Goal: Information Seeking & Learning: Compare options

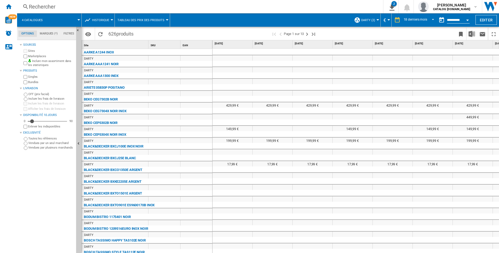
click at [69, 7] on div "Rechercher" at bounding box center [199, 6] width 341 height 7
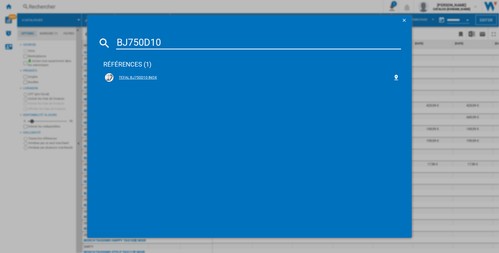
type input "BJ750D10"
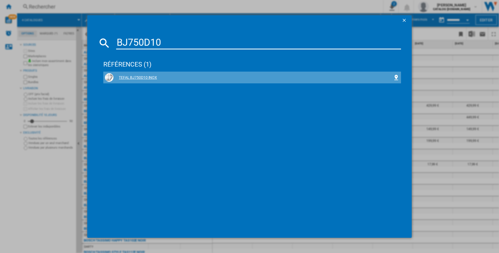
click at [135, 79] on div "TEFAL BJ750D10 INOX" at bounding box center [254, 77] width 280 height 5
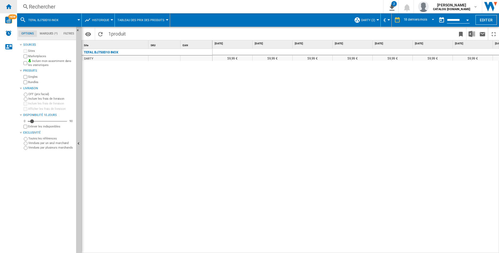
click at [9, 7] on ng-md-icon "Accueil" at bounding box center [8, 6] width 6 height 6
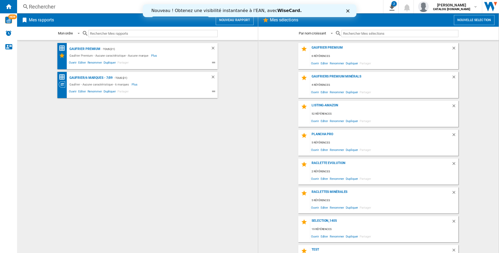
click at [58, 2] on div "Rechercher Rechercher 0 2 4 catalogues/Aucune caractéristique/Aucune marque [Ta…" at bounding box center [258, 6] width 482 height 13
click at [55, 6] on div "Rechercher" at bounding box center [199, 6] width 341 height 7
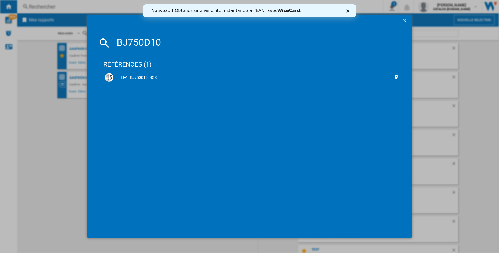
type input "BJ750D10"
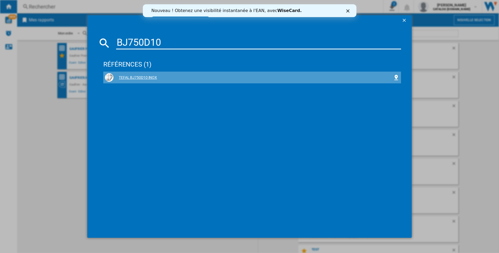
click at [145, 78] on div "TEFAL BJ750D10 INOX" at bounding box center [254, 77] width 280 height 5
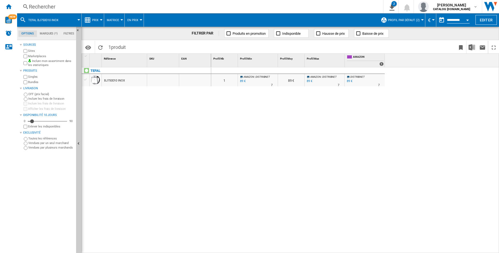
click at [421, 19] on div at bounding box center [422, 19] width 3 height 1
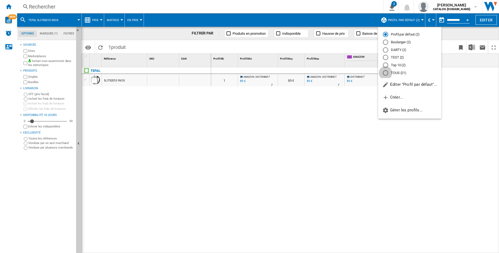
click at [386, 75] on div "TOUS (21)" at bounding box center [385, 72] width 5 height 5
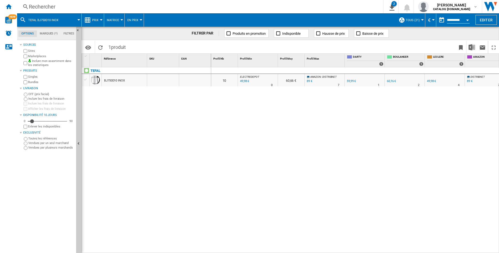
click at [121, 80] on div "BJ750D10 INOX" at bounding box center [114, 81] width 21 height 12
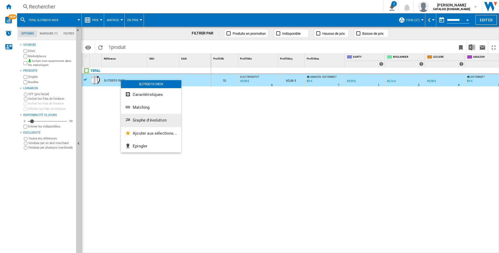
click at [149, 120] on span "Graphe d'évolution" at bounding box center [150, 120] width 34 height 5
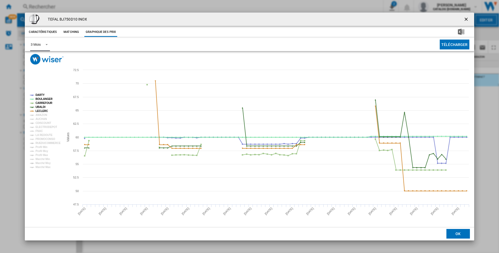
click at [47, 45] on span "Product popup" at bounding box center [45, 44] width 6 height 5
click at [36, 57] on div "6 Mois" at bounding box center [36, 57] width 10 height 5
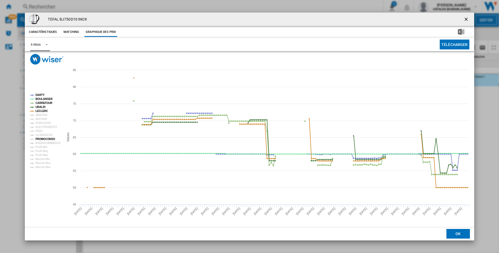
click at [45, 139] on tspan "PROMOCONSO" at bounding box center [46, 139] width 20 height 3
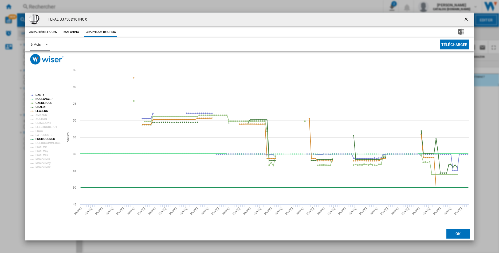
click at [42, 138] on tspan "PROMOCONSO" at bounding box center [46, 139] width 20 height 3
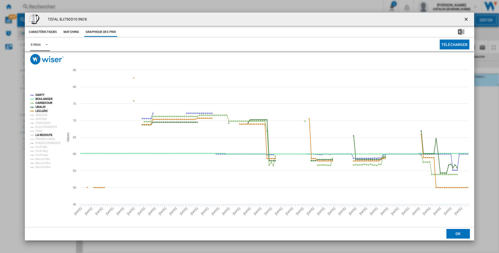
click at [41, 134] on tspan "LA REDOUTE" at bounding box center [44, 135] width 17 height 3
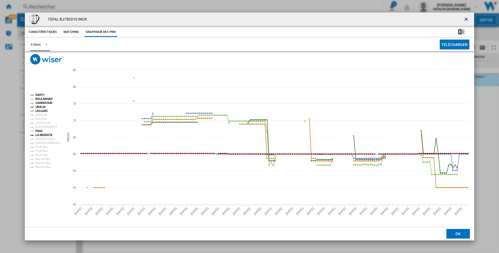
click at [39, 130] on tspan "FNAC" at bounding box center [39, 131] width 7 height 3
click at [39, 126] on tspan "ELECTRODEPOT" at bounding box center [47, 127] width 22 height 3
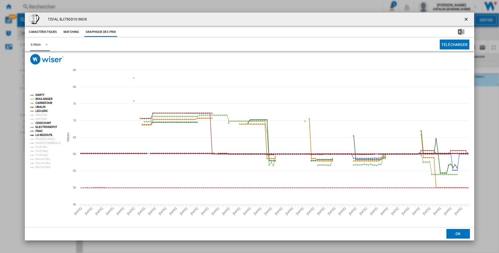
click at [39, 122] on tspan "CDISCOUNT" at bounding box center [44, 123] width 16 height 3
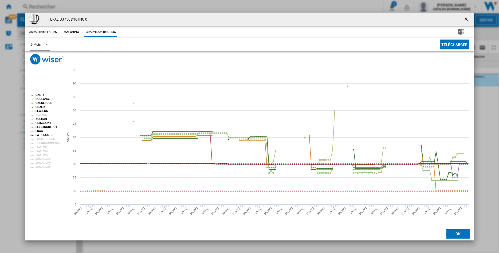
click at [39, 119] on tspan "AUCHAN" at bounding box center [41, 119] width 11 height 3
click at [39, 115] on tspan "AMAZON" at bounding box center [41, 115] width 11 height 3
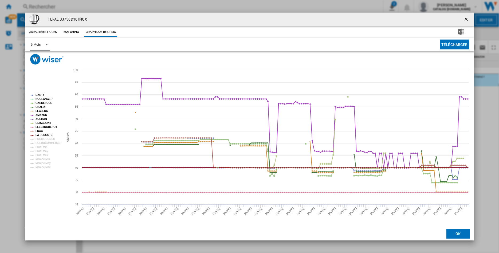
click at [38, 99] on tspan "BOULANGER" at bounding box center [44, 99] width 17 height 3
click at [38, 102] on tspan "CARREFOUR" at bounding box center [44, 103] width 17 height 3
click at [38, 107] on tspan "UBALDI" at bounding box center [41, 107] width 10 height 3
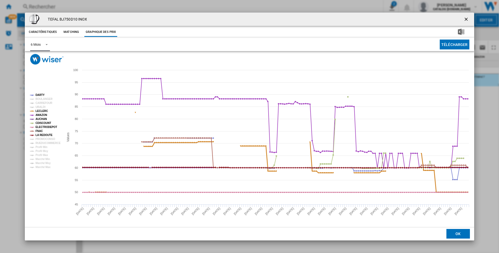
click at [38, 110] on tspan "LECLERC" at bounding box center [42, 111] width 13 height 3
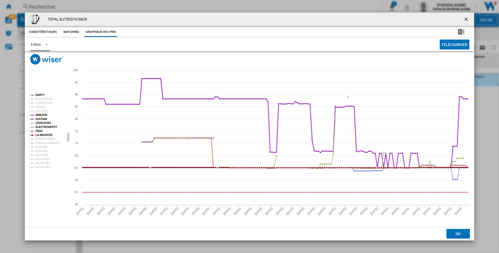
click at [38, 114] on tspan "AMAZON" at bounding box center [41, 115] width 11 height 3
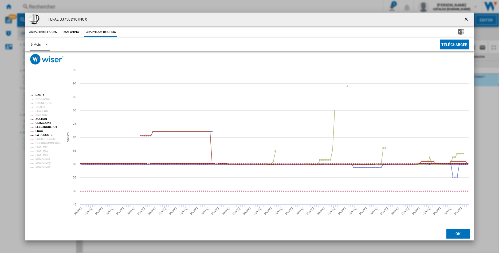
click at [38, 118] on tspan "AUCHAN" at bounding box center [41, 119] width 11 height 3
click at [39, 123] on tspan "CDISCOUNT" at bounding box center [44, 123] width 16 height 3
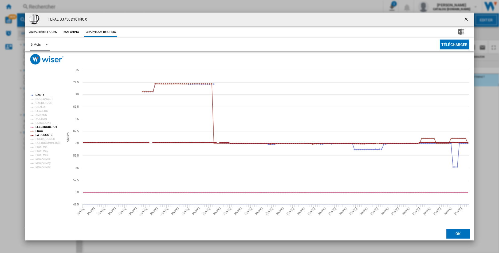
click at [40, 126] on tspan "ELECTRODEPOT" at bounding box center [47, 127] width 22 height 3
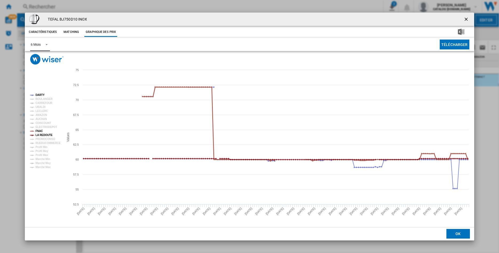
click at [40, 131] on tspan "FNAC" at bounding box center [39, 131] width 7 height 3
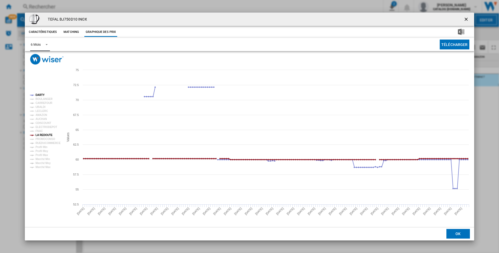
click at [39, 134] on tspan "LA REDOUTE" at bounding box center [44, 135] width 17 height 3
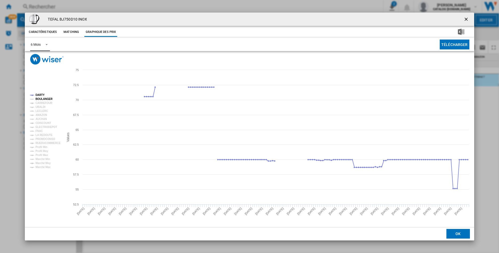
click at [45, 99] on tspan "BOULANGER" at bounding box center [44, 99] width 17 height 3
click at [44, 99] on tspan "BOULANGER" at bounding box center [44, 99] width 17 height 3
click at [38, 102] on tspan "CARREFOUR" at bounding box center [44, 103] width 17 height 3
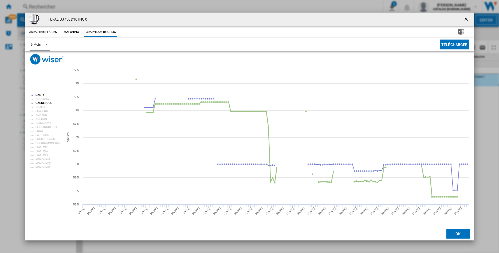
click at [38, 102] on tspan "CARREFOUR" at bounding box center [44, 103] width 17 height 3
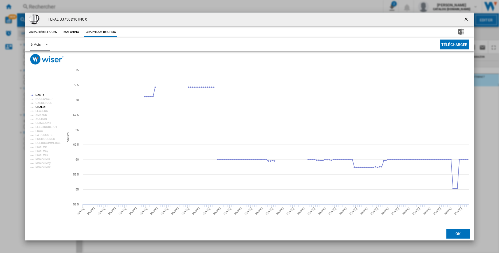
click at [38, 107] on tspan "UBALDI" at bounding box center [41, 107] width 10 height 3
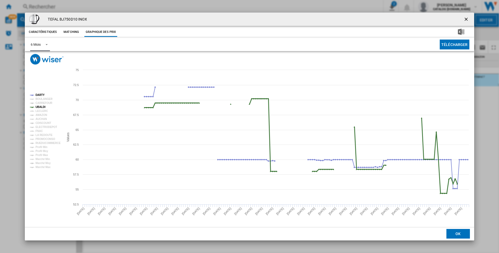
click at [38, 107] on tspan "UBALDI" at bounding box center [41, 107] width 10 height 3
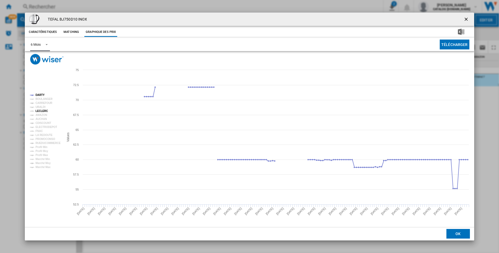
click at [38, 110] on tspan "LECLERC" at bounding box center [42, 111] width 13 height 3
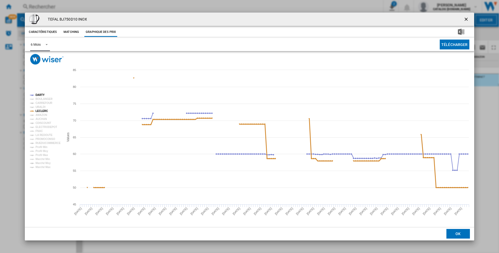
click at [38, 110] on tspan "LECLERC" at bounding box center [42, 111] width 13 height 3
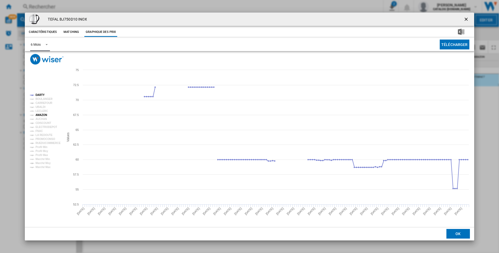
click at [41, 114] on tspan "AMAZON" at bounding box center [41, 115] width 11 height 3
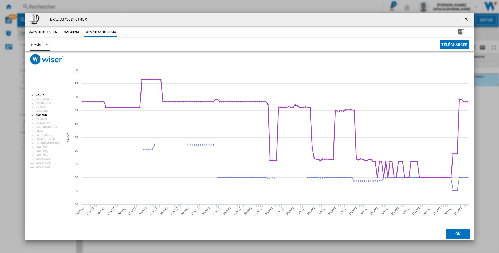
click at [41, 114] on tspan "AMAZON" at bounding box center [41, 115] width 11 height 3
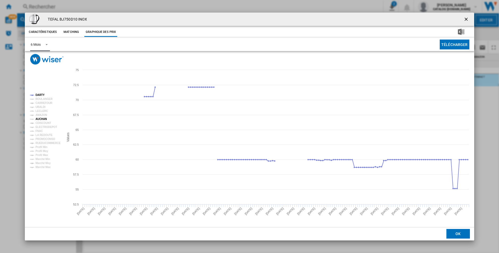
click at [44, 119] on tspan "AUCHAN" at bounding box center [41, 119] width 11 height 3
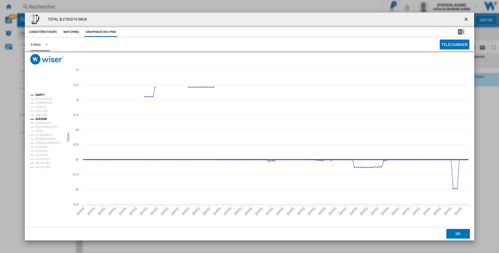
click at [44, 119] on tspan "AUCHAN" at bounding box center [41, 119] width 11 height 3
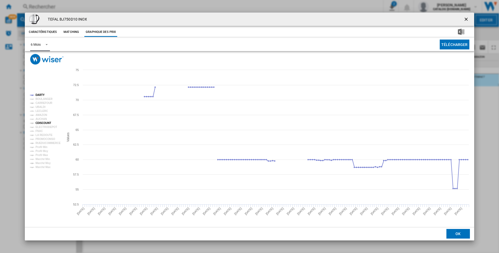
click at [44, 122] on tspan "CDISCOUNT" at bounding box center [44, 123] width 16 height 3
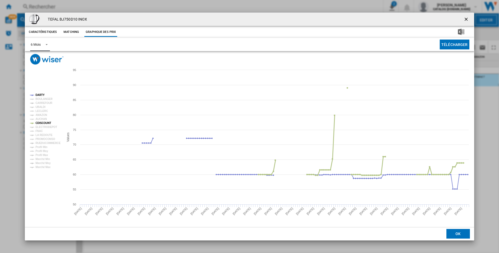
click at [44, 122] on tspan "CDISCOUNT" at bounding box center [44, 123] width 16 height 3
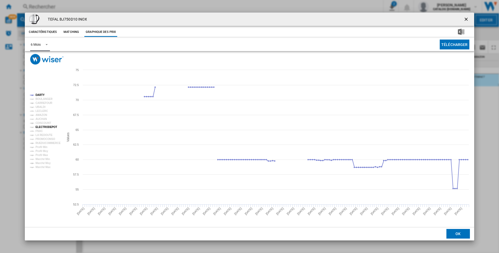
click at [47, 126] on tspan "ELECTRODEPOT" at bounding box center [47, 127] width 22 height 3
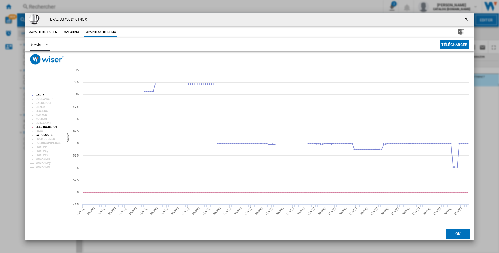
click at [43, 134] on tspan "LA REDOUTE" at bounding box center [44, 135] width 17 height 3
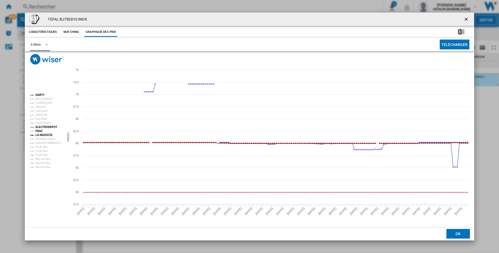
click at [39, 131] on tspan "FNAC" at bounding box center [39, 131] width 7 height 3
click at [40, 123] on tspan "CDISCOUNT" at bounding box center [44, 123] width 16 height 3
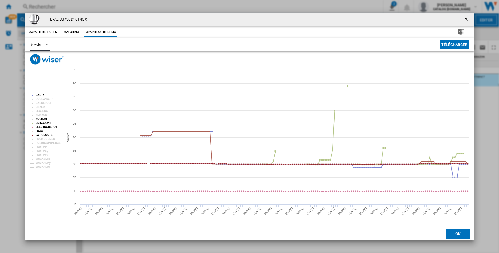
click at [40, 118] on tspan "AUCHAN" at bounding box center [41, 119] width 11 height 3
click at [40, 114] on tspan "AMAZON" at bounding box center [41, 115] width 11 height 3
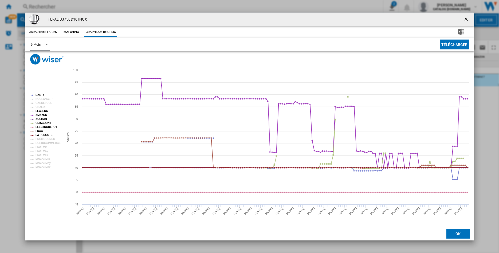
click at [41, 110] on tspan "LECLERC" at bounding box center [42, 111] width 13 height 3
click at [41, 106] on tspan "UBALDI" at bounding box center [41, 107] width 10 height 3
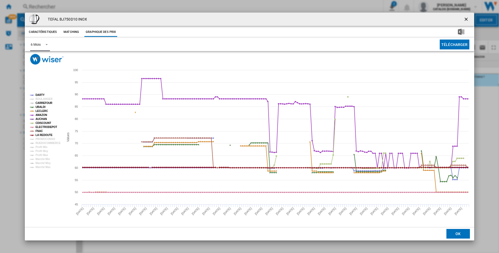
click at [41, 103] on tspan "CARREFOUR" at bounding box center [44, 103] width 17 height 3
click at [41, 98] on tspan "BOULANGER" at bounding box center [44, 99] width 17 height 3
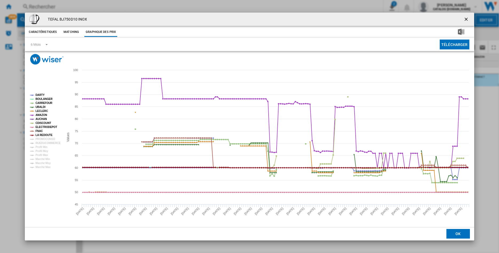
click at [467, 19] on ng-md-icon "getI18NText('BUTTONS.CLOSE_DIALOG')" at bounding box center [467, 20] width 6 height 6
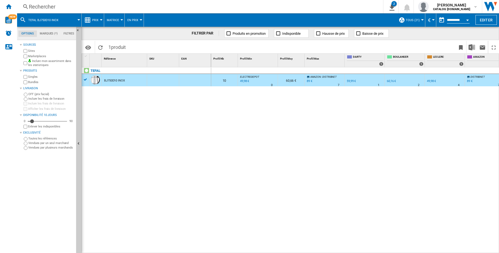
click at [57, 6] on div "Rechercher" at bounding box center [199, 6] width 341 height 7
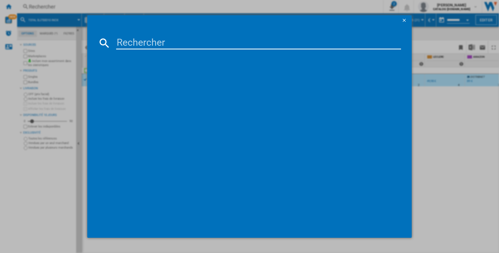
type input "THK17DB"
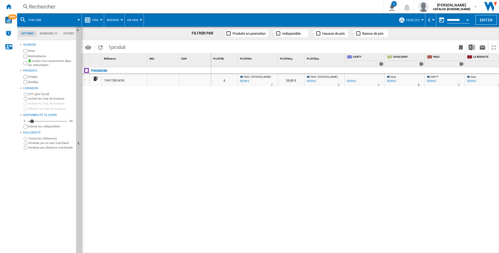
click at [116, 80] on div "THK17DB NOIR" at bounding box center [114, 81] width 20 height 12
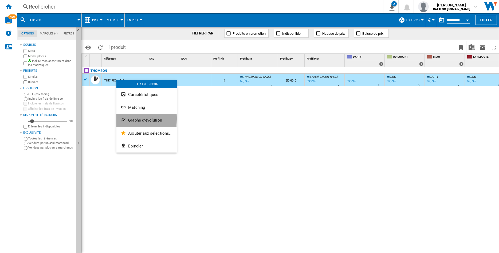
click at [133, 118] on span "Graphe d'évolution" at bounding box center [145, 120] width 34 height 5
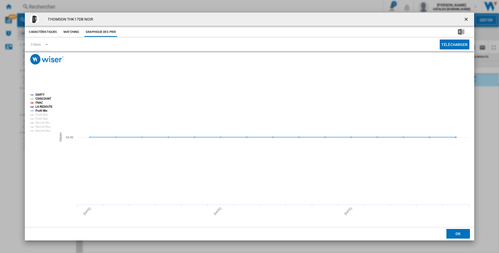
click at [40, 111] on tspan "Profil Min" at bounding box center [42, 110] width 12 height 3
click at [39, 93] on tspan "DARTY" at bounding box center [40, 94] width 9 height 3
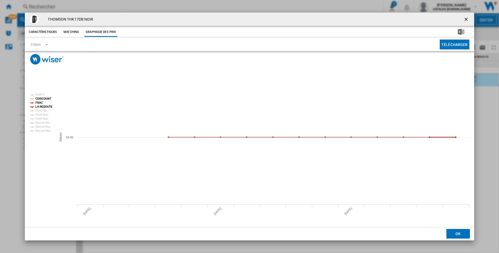
click at [40, 98] on tspan "CDISCOUNT" at bounding box center [44, 98] width 16 height 3
click at [39, 102] on tspan "FNAC" at bounding box center [39, 102] width 7 height 3
click at [40, 109] on tspan "Profil Min" at bounding box center [42, 110] width 12 height 3
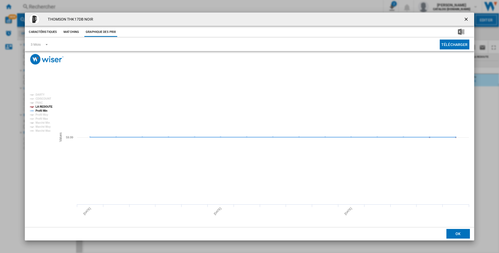
click at [42, 111] on tspan "Profil Min" at bounding box center [42, 110] width 12 height 3
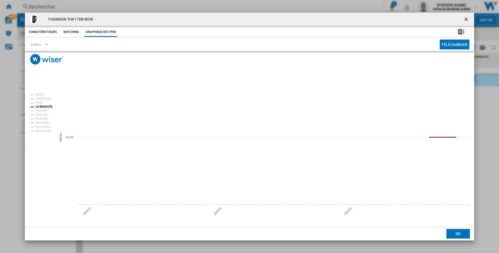
click at [41, 107] on tspan "LA REDOUTE" at bounding box center [44, 106] width 17 height 3
click at [40, 95] on tspan "DARTY" at bounding box center [40, 94] width 9 height 3
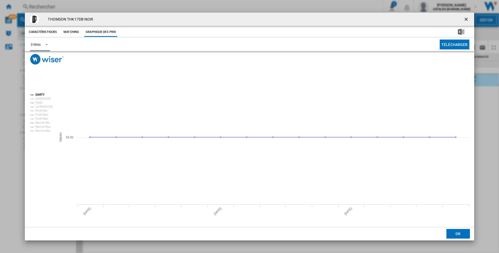
click at [43, 44] on span "Product popup" at bounding box center [45, 44] width 6 height 5
click at [38, 57] on div "6 Mois" at bounding box center [36, 57] width 10 height 5
click at [42, 110] on tspan "Profil Min" at bounding box center [42, 110] width 12 height 3
click at [44, 107] on tspan "LA REDOUTE" at bounding box center [44, 106] width 17 height 3
click at [41, 100] on tspan "CDISCOUNT" at bounding box center [44, 98] width 16 height 3
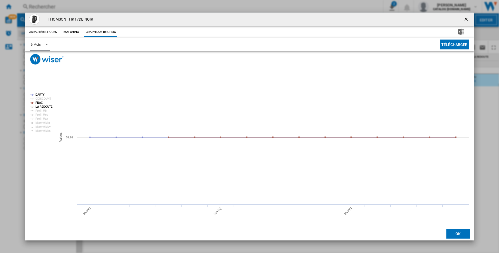
click at [39, 105] on tspan "LA REDOUTE" at bounding box center [44, 106] width 17 height 3
click at [39, 104] on tspan "FNAC" at bounding box center [39, 102] width 7 height 3
click at [40, 94] on tspan "DARTY" at bounding box center [40, 94] width 9 height 3
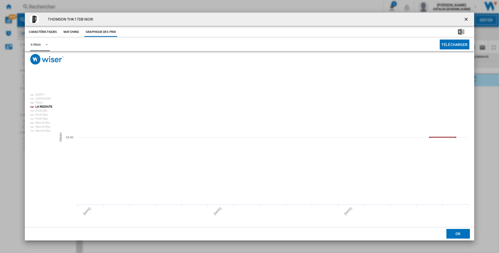
click at [45, 107] on tspan "LA REDOUTE" at bounding box center [44, 106] width 17 height 3
click at [42, 95] on tspan "DARTY" at bounding box center [40, 94] width 9 height 3
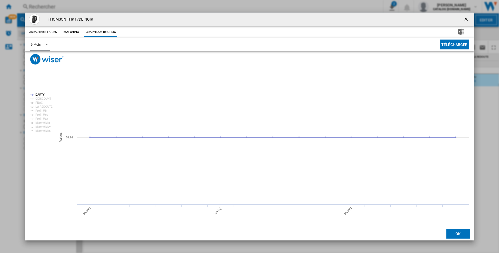
click at [42, 95] on tspan "DARTY" at bounding box center [40, 94] width 9 height 3
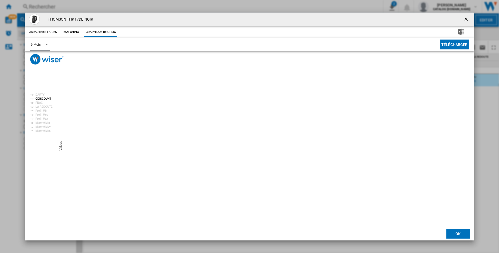
click at [42, 99] on tspan "CDISCOUNT" at bounding box center [44, 98] width 16 height 3
click at [39, 102] on tspan "FNAC" at bounding box center [39, 102] width 7 height 3
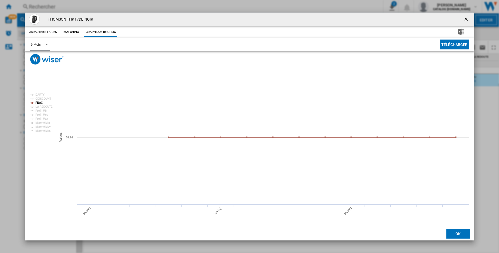
click at [39, 102] on tspan "FNAC" at bounding box center [39, 102] width 7 height 3
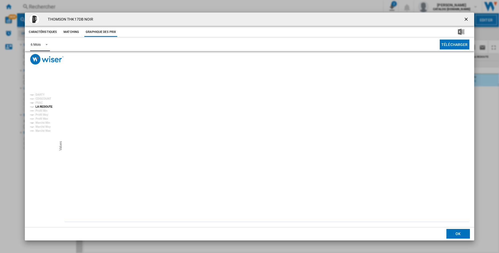
click at [40, 107] on tspan "LA REDOUTE" at bounding box center [44, 106] width 17 height 3
click at [467, 20] on ng-md-icon "getI18NText('BUTTONS.CLOSE_DIALOG')" at bounding box center [467, 20] width 6 height 6
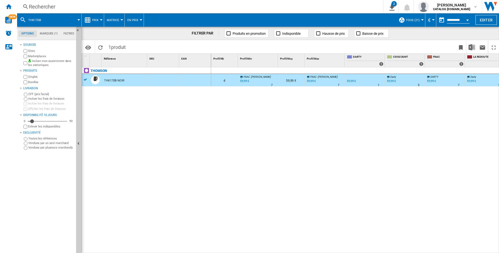
click at [49, 7] on div "Rechercher" at bounding box center [199, 6] width 341 height 7
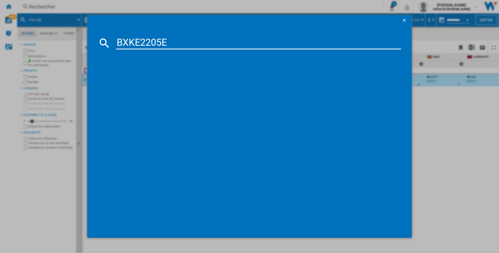
type input "BXKE2205E"
click at [138, 75] on div "BLACK&DECKER BXKE2205E ARGENT" at bounding box center [252, 77] width 295 height 9
click at [155, 78] on div "BLACK&DECKER BXKE2205E ARGENT" at bounding box center [254, 77] width 280 height 5
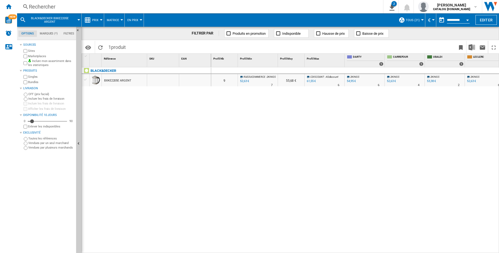
click at [127, 80] on div "BXKE2205E ARGENT" at bounding box center [117, 81] width 27 height 12
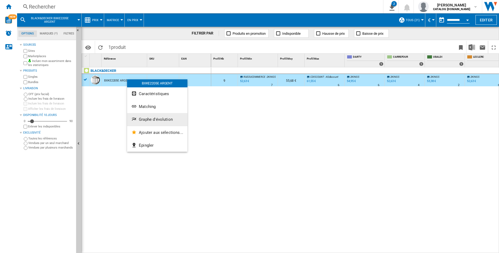
click at [152, 117] on span "Graphe d'évolution" at bounding box center [156, 119] width 34 height 5
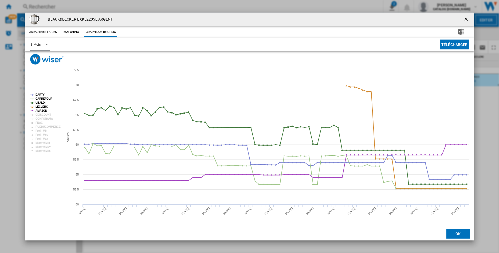
click at [48, 46] on span "Product popup" at bounding box center [45, 44] width 6 height 5
click at [42, 58] on md-option "6 Mois" at bounding box center [44, 57] width 36 height 13
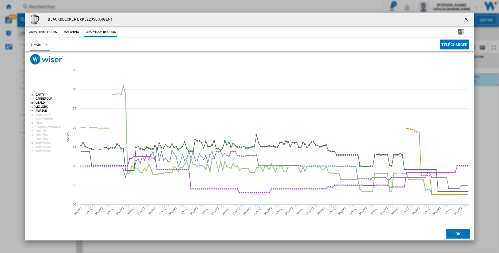
drag, startPoint x: 42, startPoint y: 99, endPoint x: 41, endPoint y: 101, distance: 2.9
click at [42, 99] on tspan "CARREFOUR" at bounding box center [44, 98] width 17 height 3
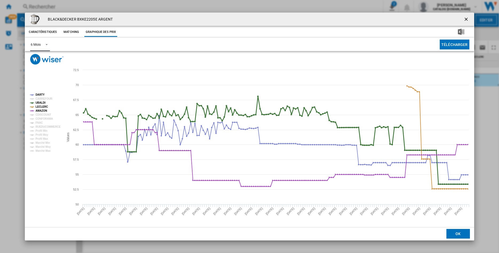
click at [41, 102] on tspan "UBALDI" at bounding box center [41, 102] width 10 height 3
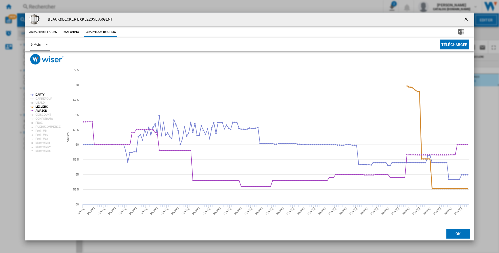
click at [40, 105] on tspan "LECLERC" at bounding box center [42, 106] width 13 height 3
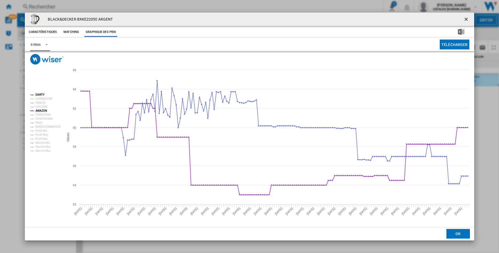
click at [40, 108] on tspan "LECLERC" at bounding box center [42, 106] width 13 height 3
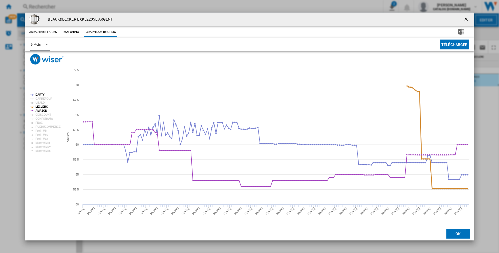
click at [41, 106] on tspan "LECLERC" at bounding box center [42, 106] width 13 height 3
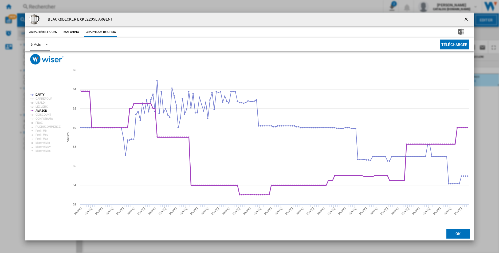
click at [41, 110] on tspan "AMAZON" at bounding box center [41, 110] width 11 height 3
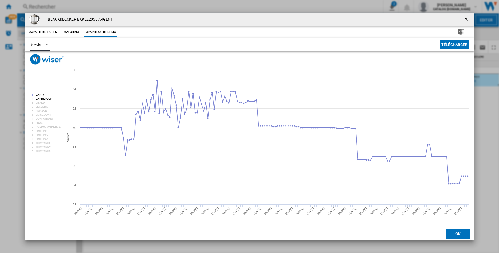
click at [41, 99] on tspan "CARREFOUR" at bounding box center [44, 98] width 17 height 3
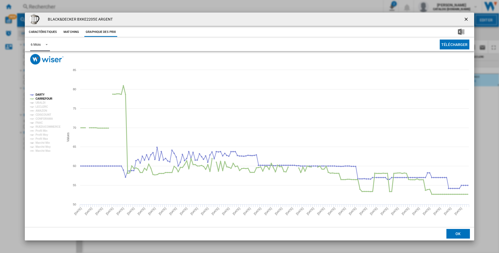
click at [41, 99] on tspan "CARREFOUR" at bounding box center [44, 98] width 17 height 3
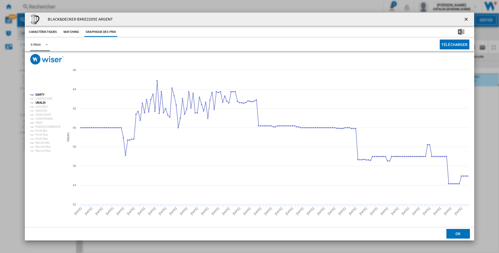
click at [40, 102] on tspan "UBALDI" at bounding box center [41, 102] width 10 height 3
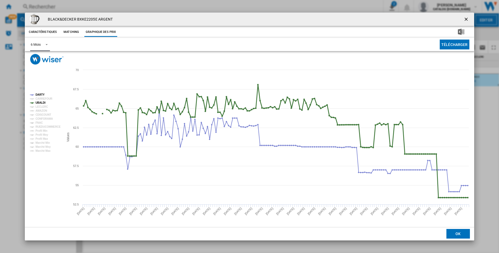
click at [40, 102] on tspan "UBALDI" at bounding box center [41, 102] width 10 height 3
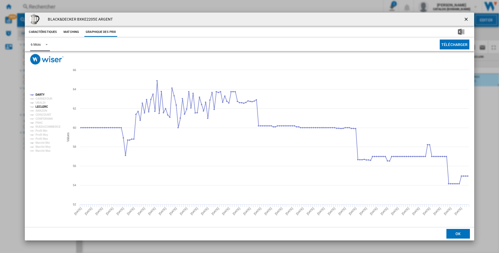
click at [42, 108] on tspan "LECLERC" at bounding box center [42, 106] width 13 height 3
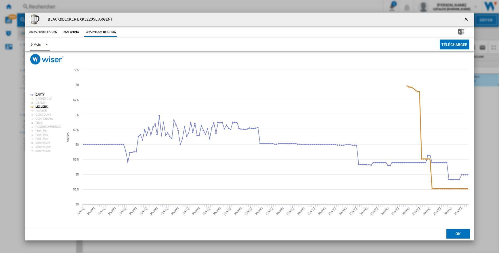
click at [40, 106] on tspan "LECLERC" at bounding box center [42, 106] width 13 height 3
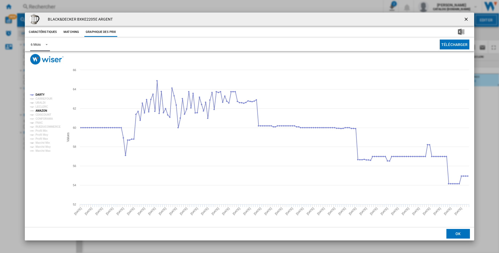
click at [38, 110] on tspan "AMAZON" at bounding box center [41, 110] width 11 height 3
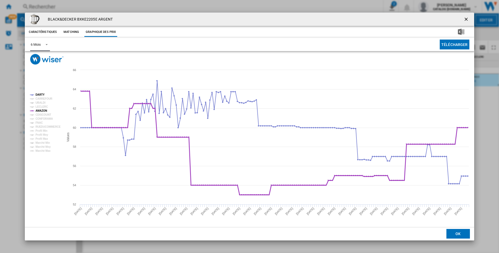
click at [41, 112] on tspan "AMAZON" at bounding box center [41, 110] width 11 height 3
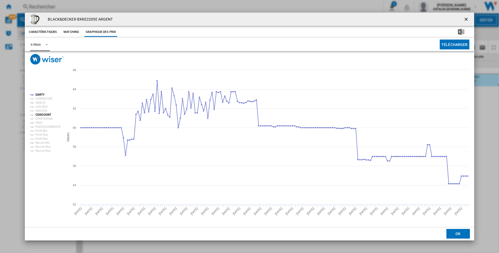
click at [41, 114] on tspan "CDISCOUNT" at bounding box center [44, 114] width 16 height 3
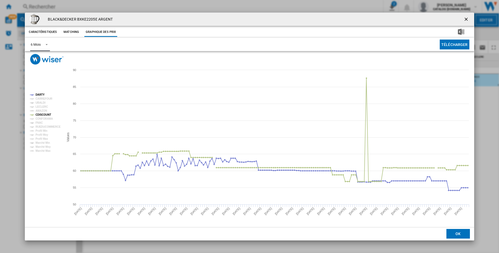
click at [41, 115] on tspan "CDISCOUNT" at bounding box center [44, 114] width 16 height 3
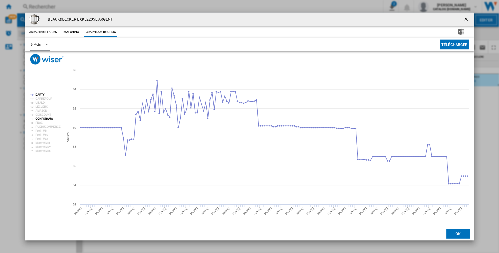
click at [43, 119] on tspan "CONFORAMA" at bounding box center [44, 118] width 17 height 3
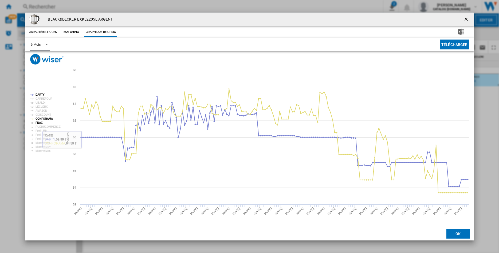
click at [41, 124] on tspan "FNAC" at bounding box center [39, 122] width 7 height 3
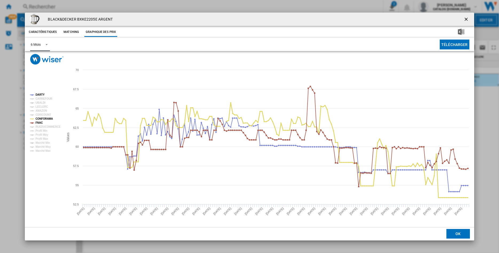
click at [41, 119] on tspan "CONFORAMA" at bounding box center [44, 118] width 17 height 3
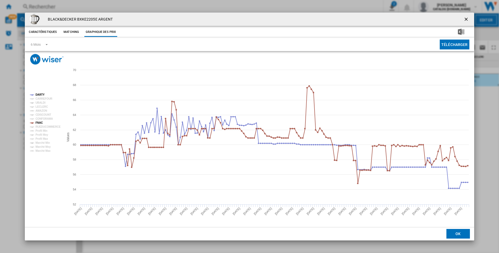
click at [464, 18] on button "Product popup" at bounding box center [467, 19] width 11 height 11
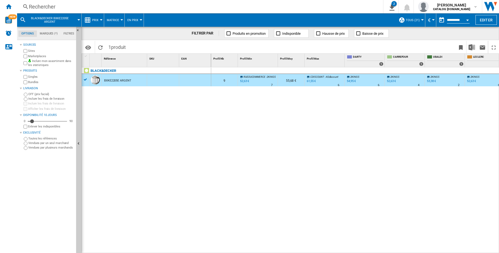
click at [64, 7] on div "Rechercher" at bounding box center [199, 6] width 341 height 7
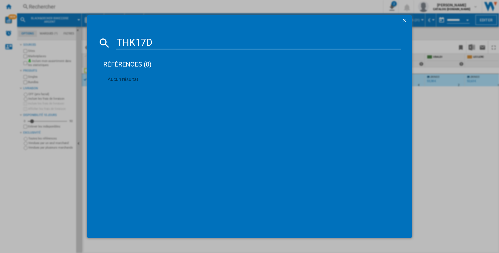
drag, startPoint x: 150, startPoint y: 44, endPoint x: 83, endPoint y: 42, distance: 66.8
click at [116, 42] on input "THK17D" at bounding box center [258, 43] width 285 height 13
paste input "KO850810"
type input "KO850810"
click at [139, 77] on div "TEFAL SMART LIGHT KO850810 NOIR" at bounding box center [254, 77] width 280 height 5
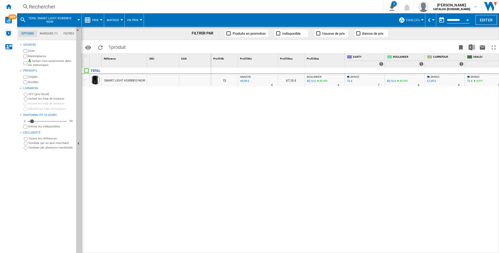
click at [123, 82] on div "SMART LIGHT KO850810 NOIR" at bounding box center [124, 81] width 41 height 12
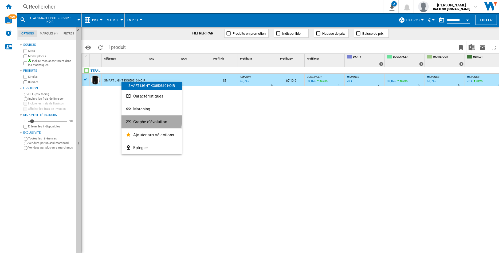
click at [149, 120] on span "Graphe d'évolution" at bounding box center [150, 121] width 34 height 5
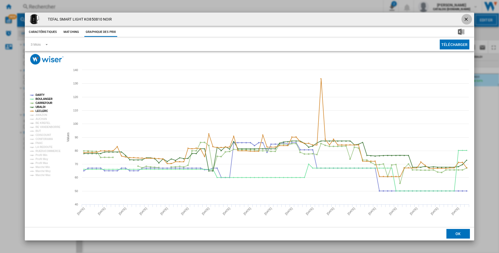
click at [468, 19] on ng-md-icon "getI18NText('BUTTONS.CLOSE_DIALOG')" at bounding box center [467, 20] width 6 height 6
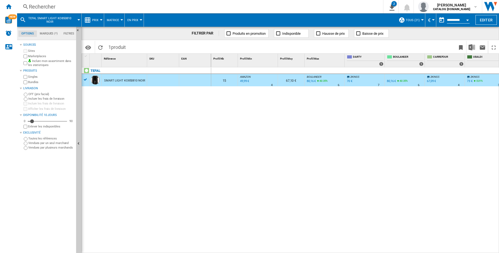
click at [114, 82] on div "SMART LIGHT KO850810 NOIR" at bounding box center [124, 81] width 41 height 12
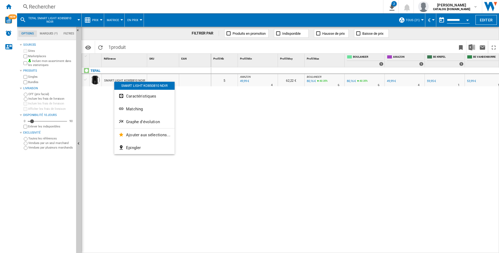
click at [101, 103] on div at bounding box center [249, 126] width 499 height 253
click at [104, 78] on div "SMART LIGHT KO850810 NOIR" at bounding box center [124, 81] width 41 height 12
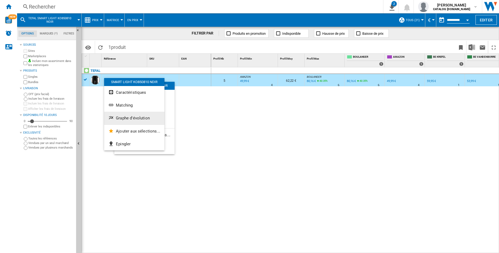
click at [116, 118] on button "Graphe d'évolution" at bounding box center [134, 118] width 60 height 13
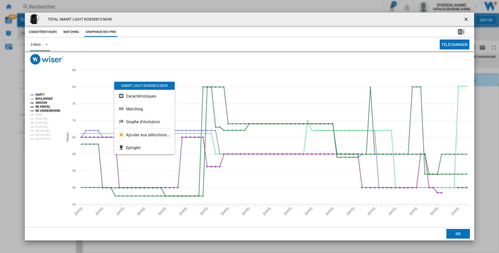
click at [47, 45] on span "Product popup" at bounding box center [45, 44] width 6 height 5
click at [37, 57] on div "6 Mois" at bounding box center [36, 57] width 10 height 5
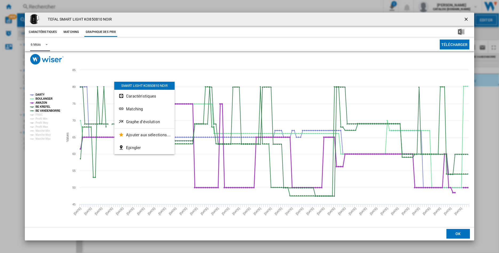
click at [40, 102] on tspan "AMAZON" at bounding box center [41, 102] width 11 height 3
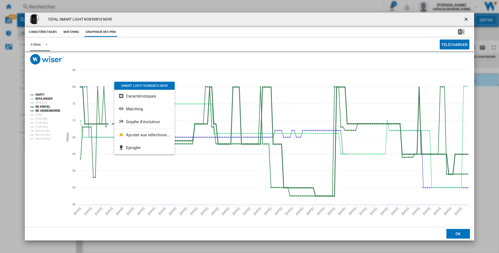
click at [39, 106] on tspan "BE KREFEL" at bounding box center [43, 106] width 15 height 3
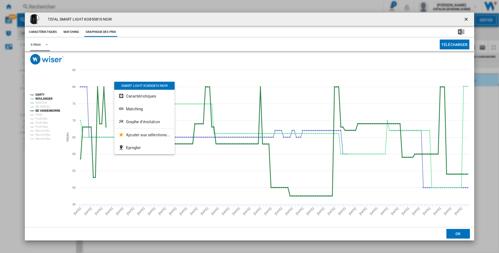
click at [39, 110] on tspan "BE VANDENBORRE" at bounding box center [48, 110] width 25 height 3
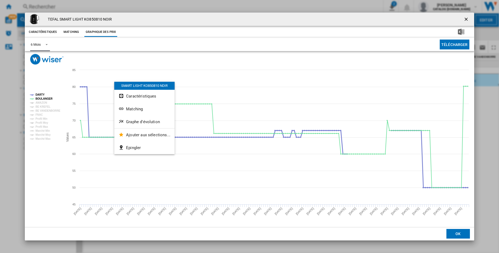
click at [39, 95] on tspan "DARTY" at bounding box center [40, 94] width 9 height 3
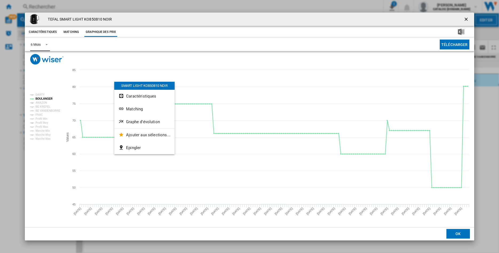
click at [39, 95] on tspan "DARTY" at bounding box center [40, 94] width 9 height 3
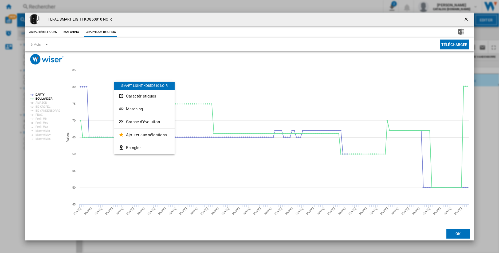
click at [467, 19] on ng-md-icon "getI18NText('BUTTONS.CLOSE_DIALOG')" at bounding box center [467, 20] width 6 height 6
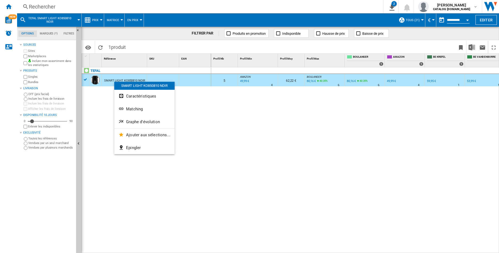
click at [66, 2] on div "Rechercher Rechercher 0 2 4 catalogues/Aucune caractéristique/Aucune marque [Ta…" at bounding box center [258, 6] width 482 height 13
click at [59, 5] on div "Rechercher" at bounding box center [199, 6] width 341 height 7
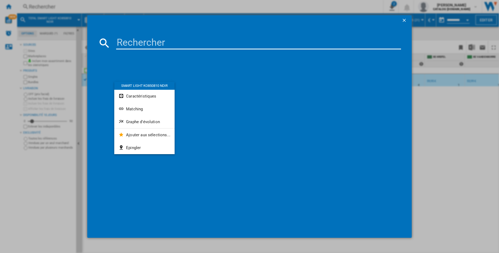
type input "BBT710"
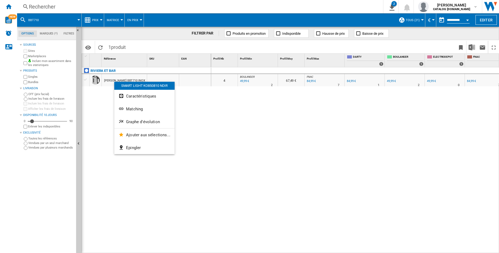
click at [108, 81] on div "[PERSON_NAME] BBT710 INOX" at bounding box center [124, 81] width 41 height 12
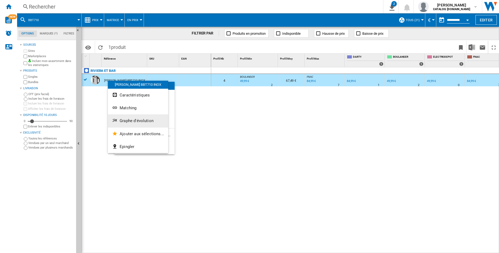
click at [125, 118] on button "Graphe d'évolution" at bounding box center [138, 120] width 60 height 13
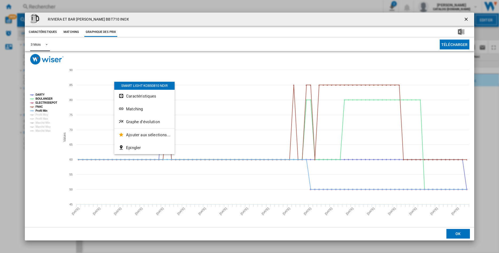
click at [48, 44] on span "Product popup" at bounding box center [45, 44] width 6 height 5
click at [38, 57] on div "6 Mois" at bounding box center [36, 57] width 10 height 5
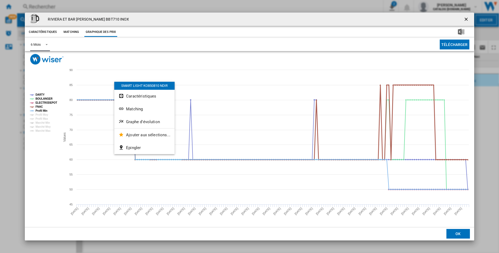
click at [38, 106] on tspan "FNAC" at bounding box center [39, 106] width 7 height 3
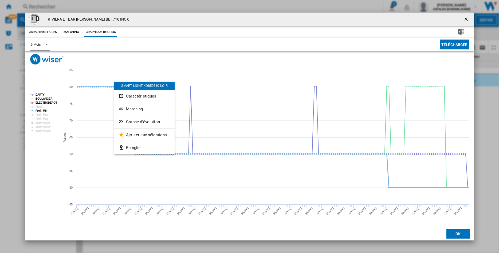
click at [39, 109] on tspan "Profil Min" at bounding box center [42, 110] width 12 height 3
click at [41, 94] on tspan "DARTY" at bounding box center [40, 94] width 9 height 3
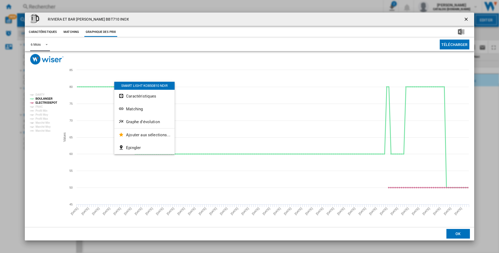
click at [40, 97] on tspan "BOULANGER" at bounding box center [44, 98] width 17 height 3
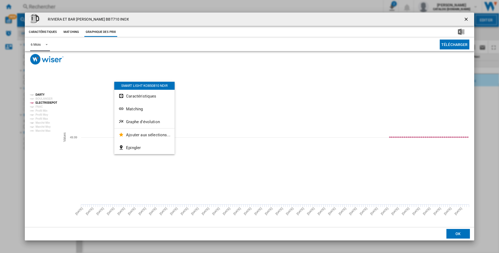
click at [40, 94] on tspan "DARTY" at bounding box center [40, 94] width 9 height 3
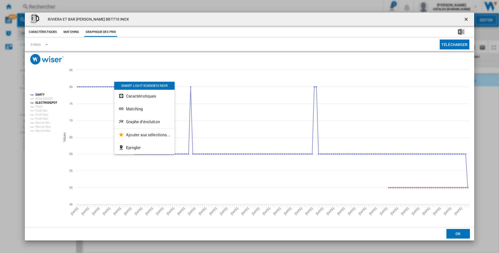
click at [466, 19] on ng-md-icon "getI18NText('BUTTONS.CLOSE_DIALOG')" at bounding box center [467, 20] width 6 height 6
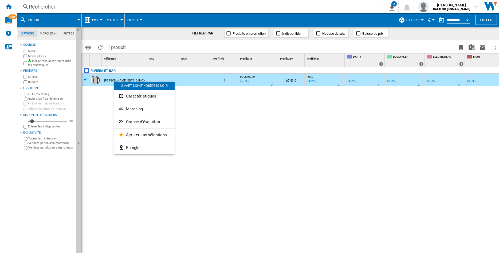
click at [36, 6] on div "Rechercher" at bounding box center [199, 6] width 341 height 7
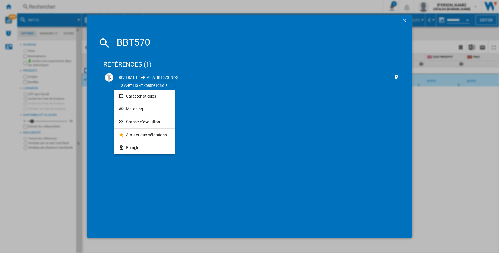
type input "BBT570"
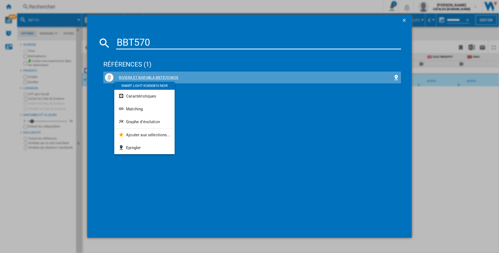
click at [172, 75] on div "RIVIERA ET BAR MILA BBT570 INOX" at bounding box center [254, 77] width 280 height 5
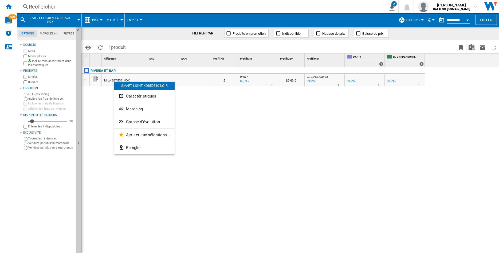
click at [109, 78] on div "MILA BBT570 INOX" at bounding box center [116, 81] width 25 height 12
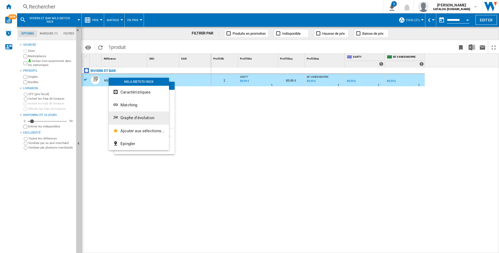
click at [133, 119] on span "Graphe d'évolution" at bounding box center [138, 117] width 34 height 5
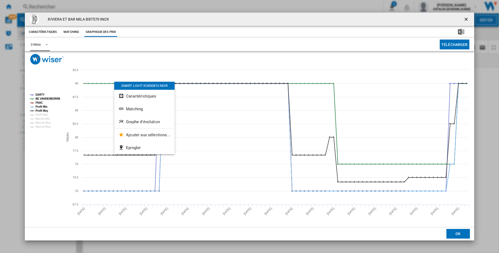
click at [47, 45] on span "Product popup" at bounding box center [45, 44] width 6 height 5
click at [40, 55] on div "6 Mois" at bounding box center [36, 57] width 10 height 5
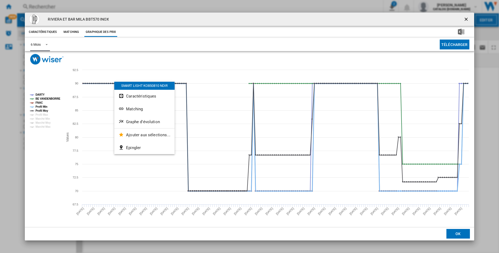
click at [40, 107] on tspan "Profil Min" at bounding box center [42, 106] width 12 height 3
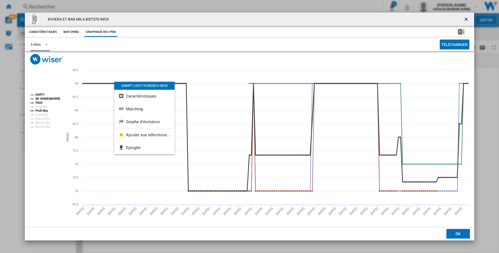
click at [41, 110] on tspan "Profil Moy" at bounding box center [42, 110] width 13 height 3
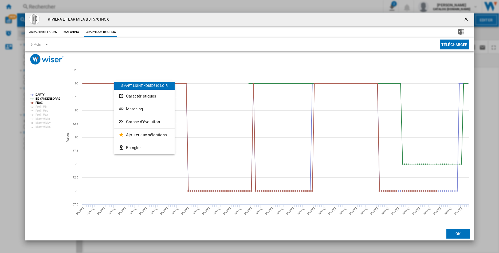
click at [465, 19] on ng-md-icon "getI18NText('BUTTONS.CLOSE_DIALOG')" at bounding box center [467, 20] width 6 height 6
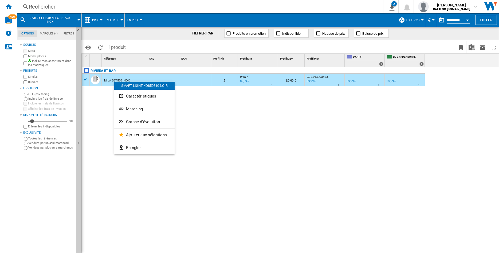
click at [60, 5] on div "Rechercher" at bounding box center [199, 6] width 341 height 7
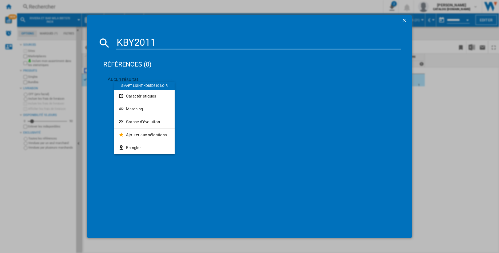
drag, startPoint x: 153, startPoint y: 45, endPoint x: 74, endPoint y: 36, distance: 80.2
click at [116, 37] on input "KBY2011" at bounding box center [258, 43] width 285 height 13
paste input "DELONGHI ECLETTICA KBY2011BK BLANC"
type input "DELONGHI ECLETTICA KBY2011BK BLANC"
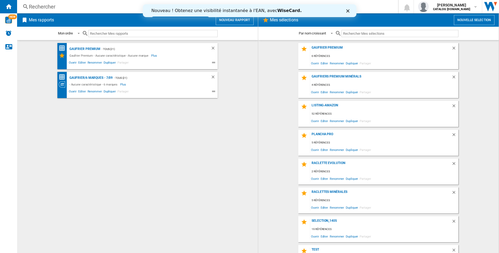
click at [113, 6] on div "Rechercher" at bounding box center [207, 6] width 356 height 7
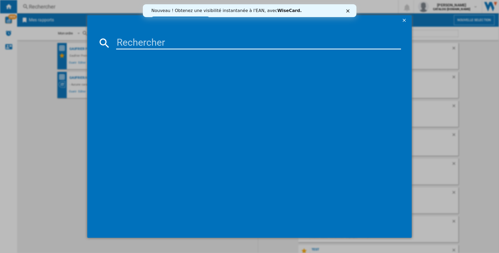
click at [126, 42] on input at bounding box center [258, 43] width 285 height 13
paste input "DELONGHI ECLETTICA KBY2011BK BLANC"
type input "DELONGHI ECLETTICA KBY2011BK BLANC"
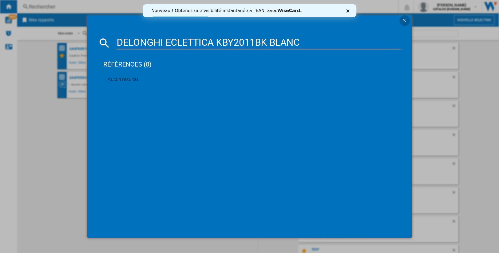
click at [405, 19] on ng-md-icon "getI18NText('BUTTONS.CLOSE_DIALOG')" at bounding box center [405, 21] width 6 height 6
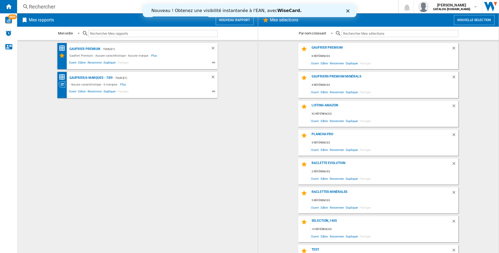
click at [75, 10] on div "Rechercher" at bounding box center [207, 6] width 356 height 7
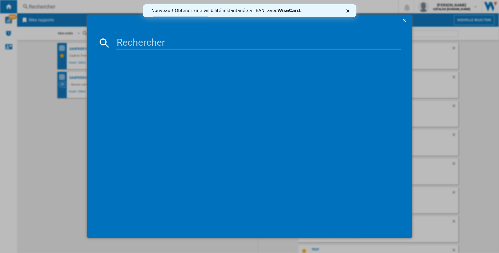
click at [132, 41] on input at bounding box center [258, 43] width 285 height 13
type input "509041"
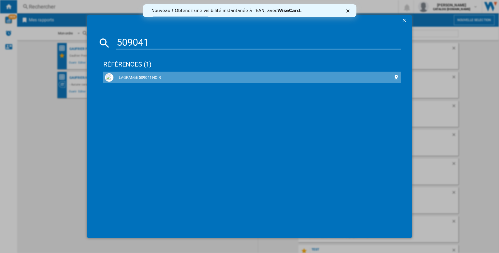
click at [134, 77] on div "LAGRANGE 509041 NOIR" at bounding box center [254, 77] width 280 height 5
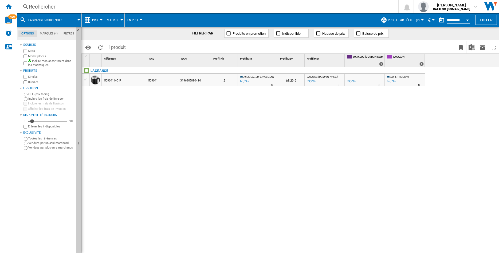
click at [113, 79] on div "509041 NOIR" at bounding box center [112, 81] width 17 height 12
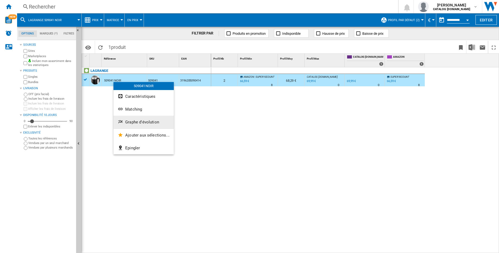
click at [140, 118] on button "Graphe d'évolution" at bounding box center [144, 122] width 60 height 13
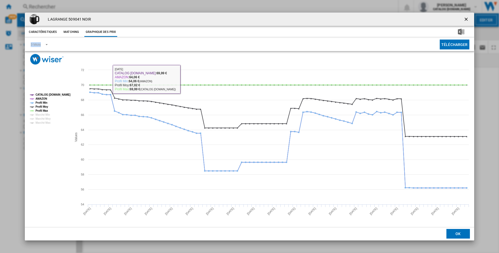
drag, startPoint x: 110, startPoint y: 17, endPoint x: 60, endPoint y: 42, distance: 56.5
click at [60, 42] on div "LAGRANGE 509041 NOIR Caractéristiques Matching Graphique des prix price 69,99 €…" at bounding box center [249, 127] width 449 height 228
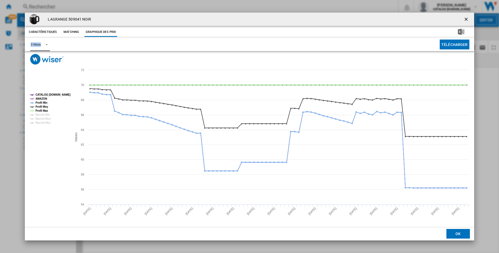
click at [46, 44] on span "Product popup" at bounding box center [45, 44] width 6 height 5
click at [37, 58] on div "6 Mois" at bounding box center [36, 57] width 10 height 5
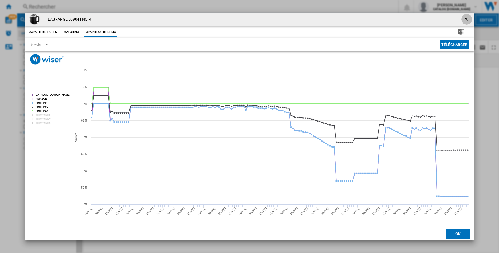
click at [466, 18] on ng-md-icon "getI18NText('BUTTONS.CLOSE_DIALOG')" at bounding box center [467, 20] width 6 height 6
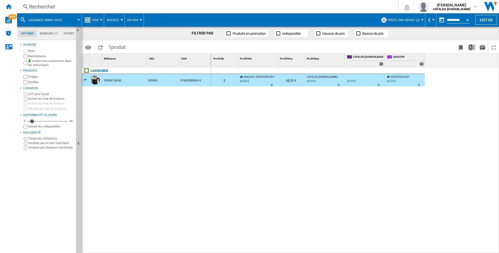
click at [421, 20] on div at bounding box center [422, 19] width 3 height 1
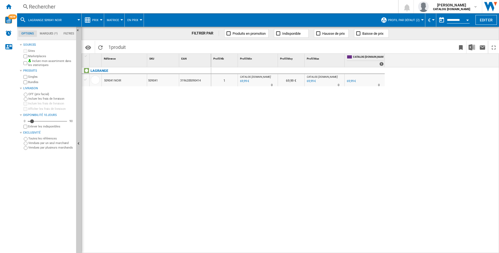
click at [421, 19] on div at bounding box center [422, 19] width 3 height 1
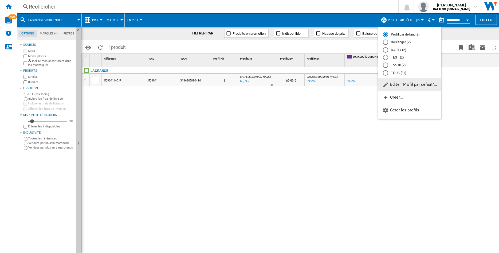
click at [386, 76] on div "TOUS (21)" at bounding box center [385, 72] width 5 height 5
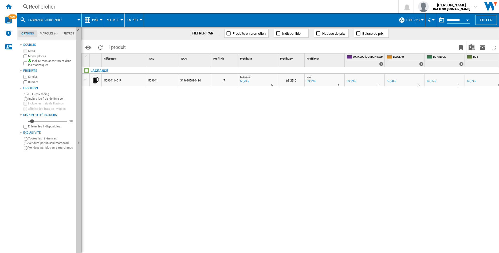
click at [115, 79] on div "509041 NOIR" at bounding box center [112, 81] width 17 height 12
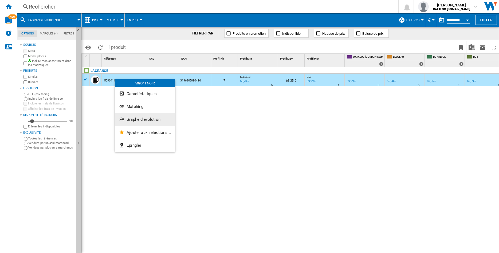
click at [136, 117] on button "Graphe d'évolution" at bounding box center [145, 119] width 60 height 13
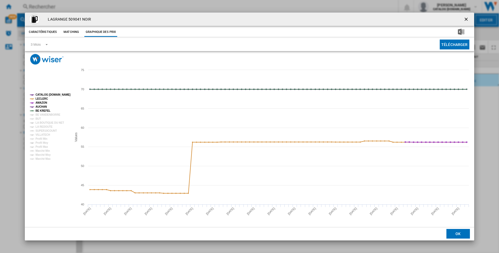
click at [44, 92] on rect "Product popup" at bounding box center [49, 126] width 42 height 71
click at [39, 115] on tspan "BE VANDENBORRE" at bounding box center [48, 114] width 25 height 3
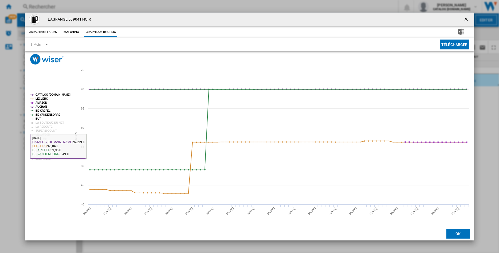
click at [37, 119] on tspan "BUT" at bounding box center [38, 118] width 5 height 3
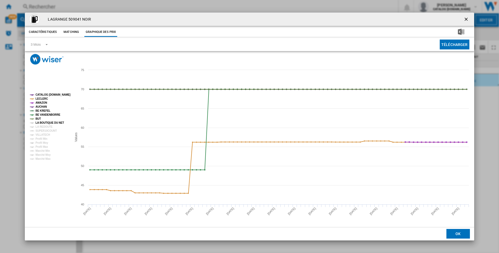
click at [43, 122] on tspan "LA BOUTIQUE DU NET" at bounding box center [50, 122] width 29 height 3
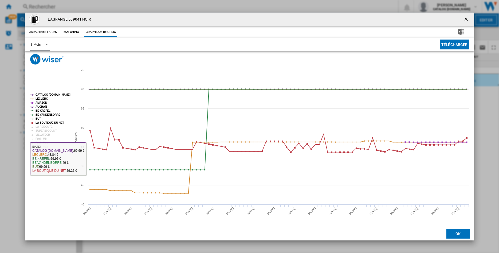
click at [44, 41] on md-select-value "3 Mois" at bounding box center [40, 44] width 20 height 13
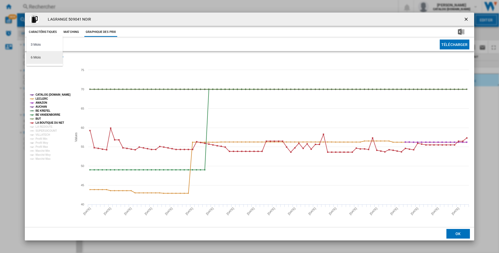
click at [40, 59] on div "6 Mois" at bounding box center [36, 57] width 10 height 5
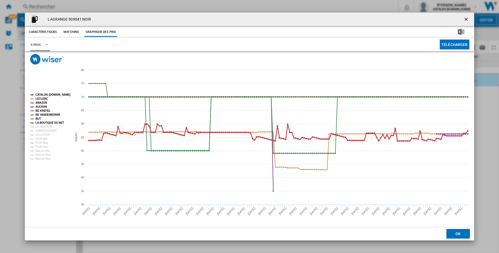
click at [40, 122] on tspan "LA BOUTIQUE DU NET" at bounding box center [50, 122] width 29 height 3
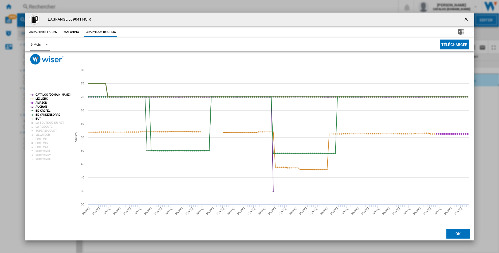
click at [38, 119] on tspan "BUT" at bounding box center [38, 118] width 5 height 3
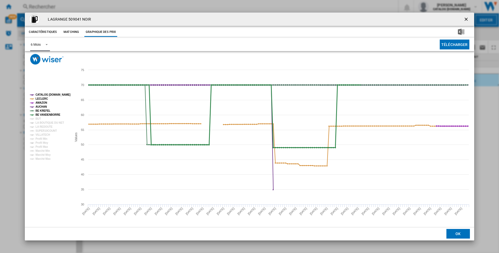
click at [39, 114] on tspan "BE VANDENBORRE" at bounding box center [48, 114] width 25 height 3
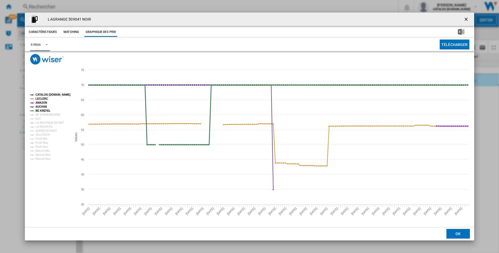
click at [39, 111] on tspan "BE KREFEL" at bounding box center [43, 110] width 15 height 3
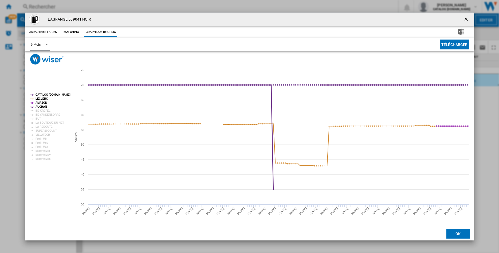
click at [40, 107] on tspan "AUCHAN" at bounding box center [41, 106] width 11 height 3
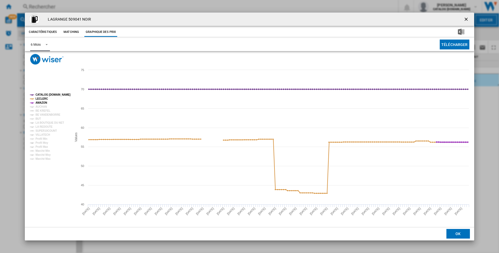
click at [40, 103] on tspan "AMAZON" at bounding box center [41, 102] width 11 height 3
click at [40, 99] on tspan "LECLERC" at bounding box center [42, 98] width 13 height 3
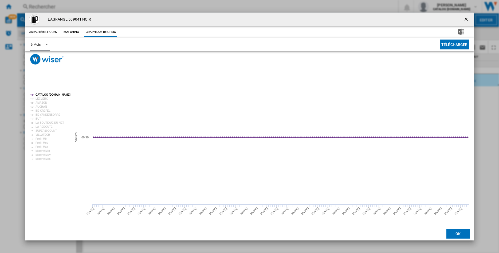
click at [42, 94] on tspan "CATALOG [DOMAIN_NAME]" at bounding box center [53, 94] width 35 height 3
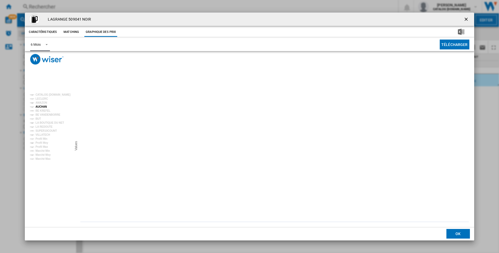
click at [41, 106] on tspan "AUCHAN" at bounding box center [41, 106] width 11 height 3
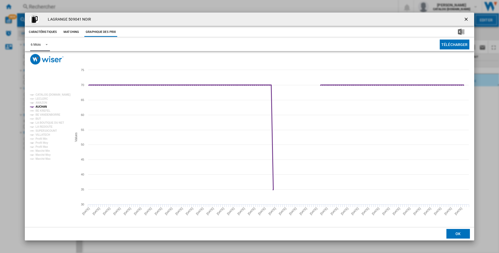
click at [41, 106] on tspan "AUCHAN" at bounding box center [41, 106] width 11 height 3
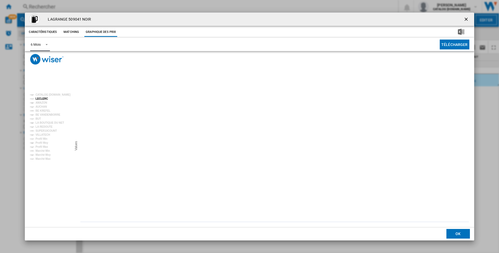
click at [40, 99] on tspan "LECLERC" at bounding box center [42, 98] width 13 height 3
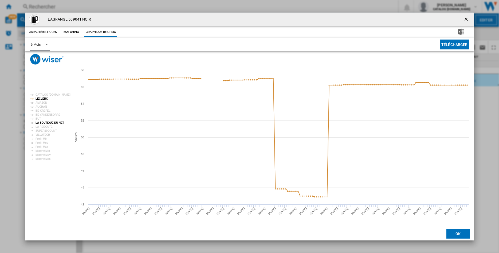
click at [48, 123] on tspan "LA BOUTIQUE DU NET" at bounding box center [50, 122] width 29 height 3
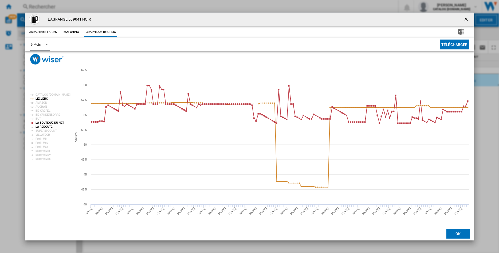
click at [47, 127] on tspan "LA REDOUTE" at bounding box center [44, 126] width 17 height 3
